Goal: Task Accomplishment & Management: Use online tool/utility

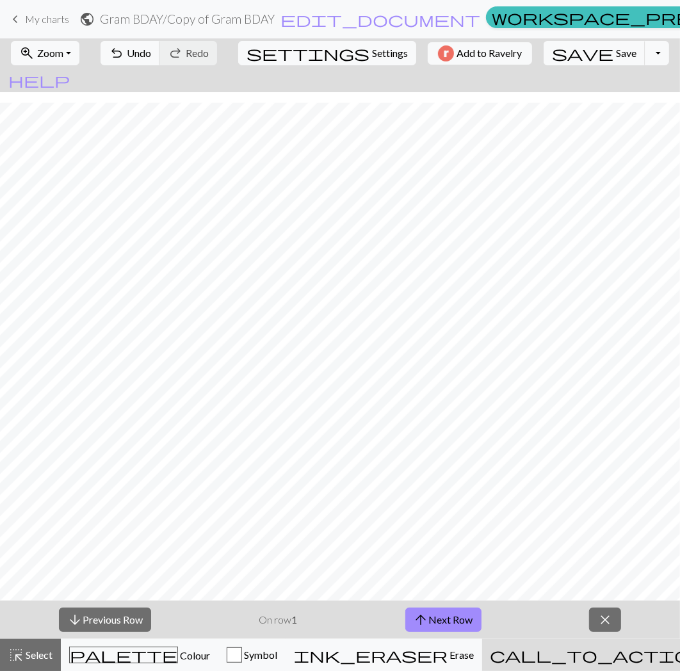
scroll to position [10, 0]
drag, startPoint x: 0, startPoint y: 0, endPoint x: 439, endPoint y: 605, distance: 747.9
click at [443, 611] on button "arrow_upward Next Row" at bounding box center [443, 619] width 76 height 24
click at [442, 627] on button "arrow_upward Next Row" at bounding box center [443, 619] width 76 height 24
click at [451, 624] on button "arrow_upward Next Row" at bounding box center [443, 619] width 76 height 24
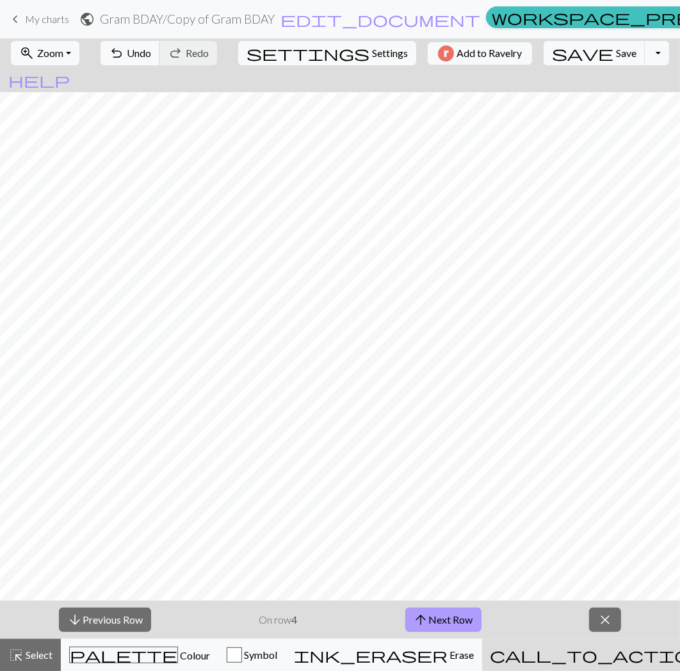
click at [449, 623] on button "arrow_upward Next Row" at bounding box center [443, 619] width 76 height 24
click at [136, 613] on button "arrow_downward Previous Row" at bounding box center [105, 619] width 92 height 24
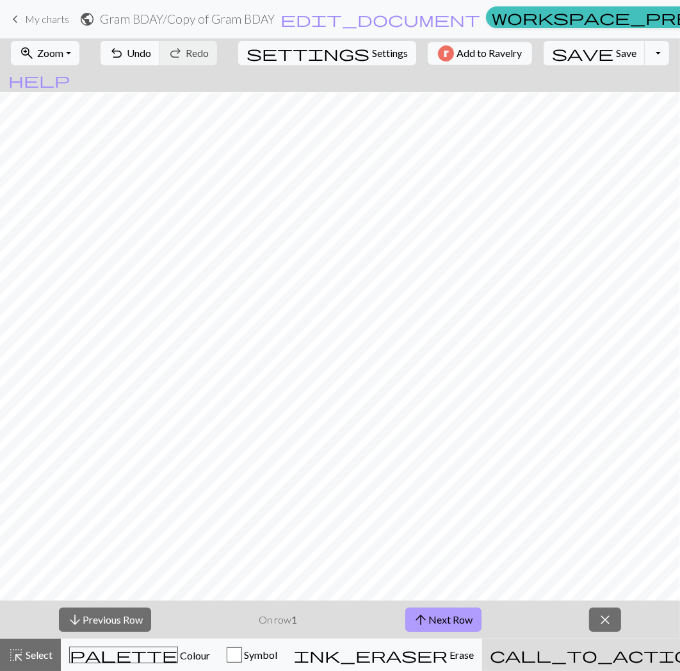
click at [461, 626] on button "arrow_upward Next Row" at bounding box center [443, 619] width 76 height 24
click at [481, 623] on div "arrow_downward Previous Row On row 2 arrow_upward Next Row close" at bounding box center [340, 619] width 680 height 38
click at [474, 623] on button "arrow_upward Next Row" at bounding box center [443, 619] width 76 height 24
click at [440, 620] on button "arrow_upward Next Row" at bounding box center [443, 619] width 76 height 24
drag, startPoint x: 435, startPoint y: 629, endPoint x: 429, endPoint y: 628, distance: 6.4
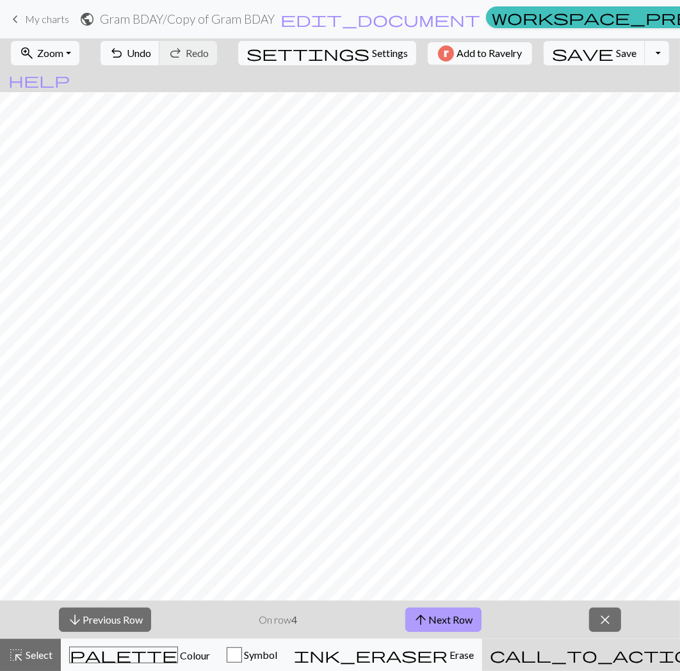
click at [435, 629] on button "arrow_upward Next Row" at bounding box center [443, 619] width 76 height 24
click at [456, 624] on button "arrow_upward Next Row" at bounding box center [443, 619] width 76 height 24
click at [426, 619] on span "arrow_upward" at bounding box center [420, 620] width 15 height 18
click at [28, 662] on div "highlight_alt Select Select" at bounding box center [30, 654] width 44 height 15
click at [612, 619] on span "close" at bounding box center [604, 620] width 15 height 18
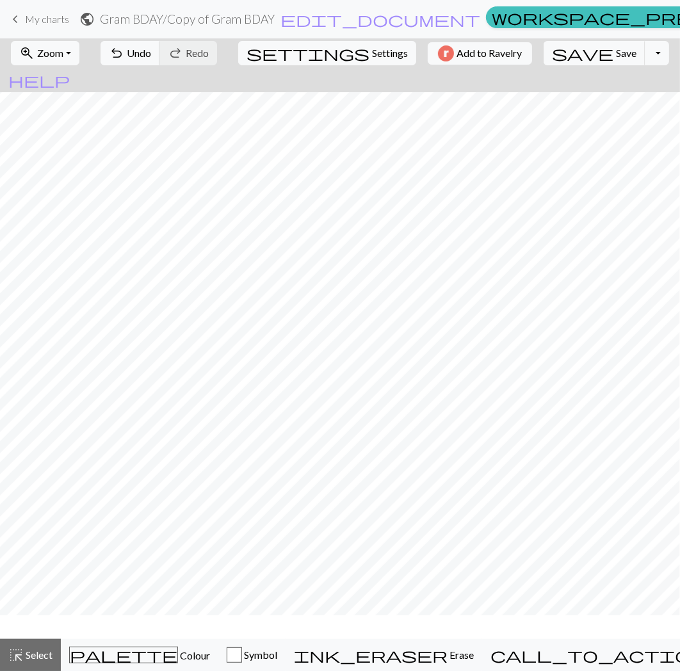
scroll to position [0, 0]
click at [50, 656] on span "Select" at bounding box center [38, 654] width 29 height 12
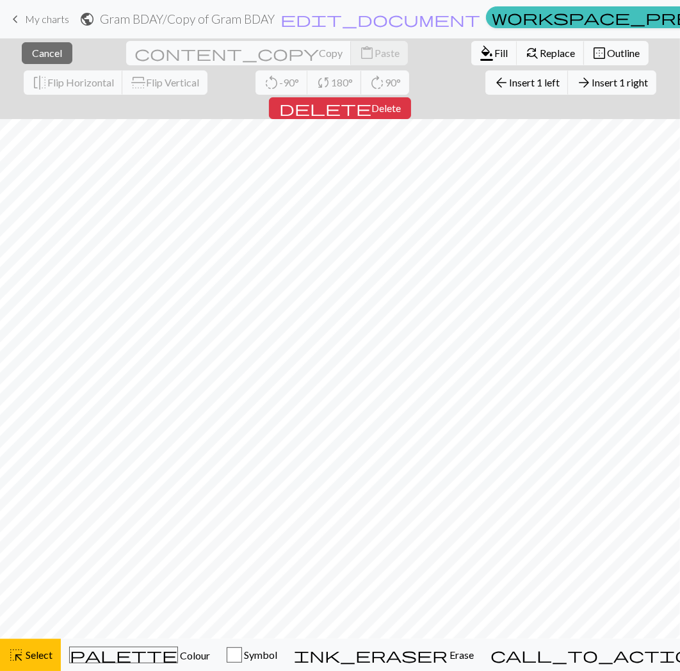
click at [476, 69] on div "arrow_back Insert 1 left arrow_forward Insert 1 right" at bounding box center [571, 82] width 190 height 29
click at [509, 81] on span "Insert 1 left" at bounding box center [534, 82] width 51 height 12
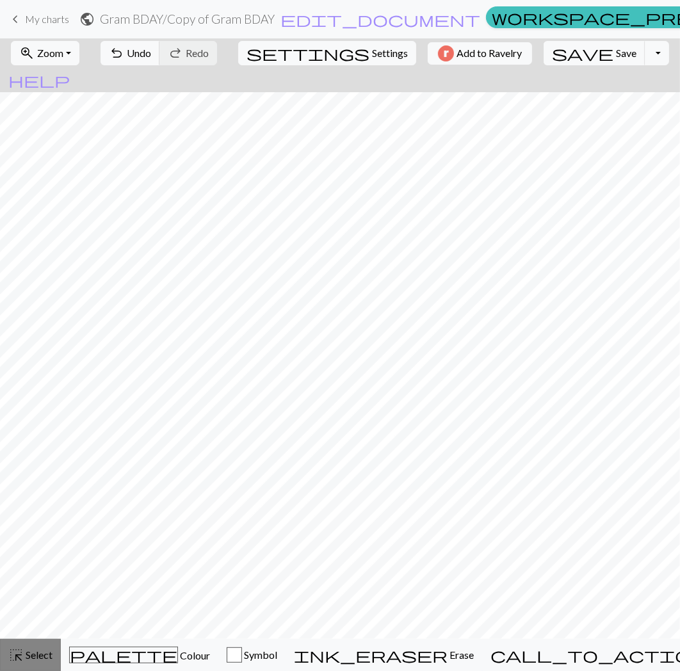
click at [20, 662] on span "highlight_alt" at bounding box center [15, 655] width 15 height 18
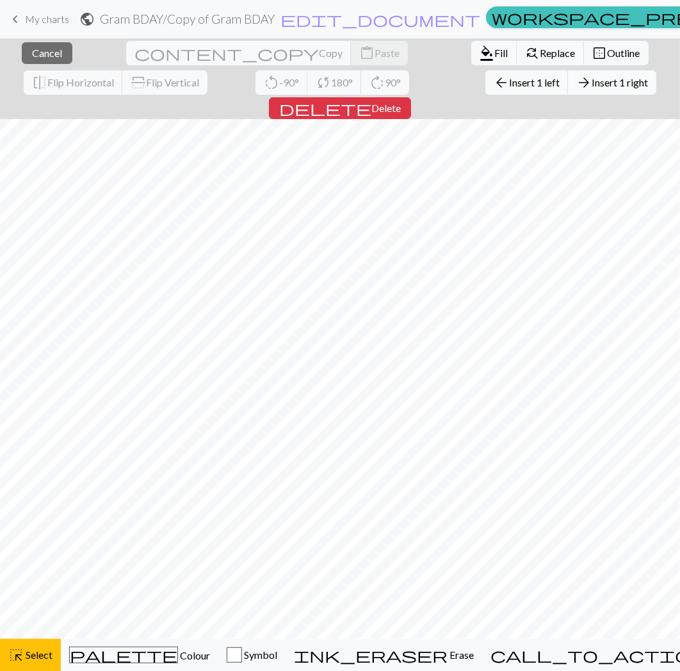
click at [591, 83] on span "Insert 1 right" at bounding box center [619, 82] width 56 height 12
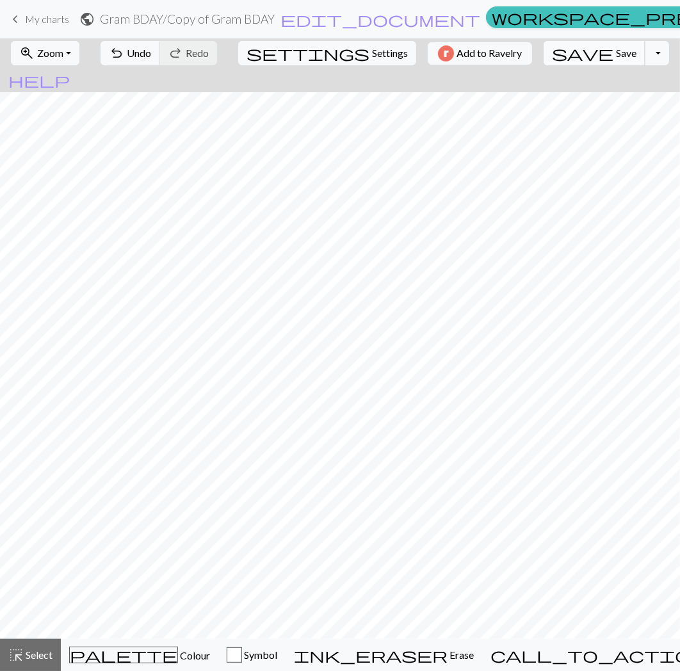
click at [593, 56] on button "save Save Save" at bounding box center [594, 53] width 102 height 24
